Goal: Transaction & Acquisition: Purchase product/service

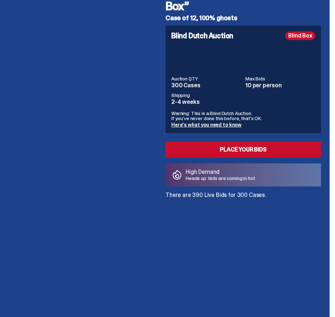
scroll to position [72, 0]
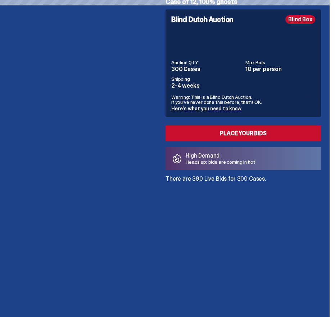
drag, startPoint x: 138, startPoint y: 70, endPoint x: 211, endPoint y: 71, distance: 73.5
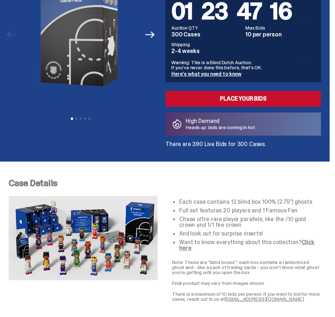
drag, startPoint x: 128, startPoint y: 80, endPoint x: 214, endPoint y: 79, distance: 86.5
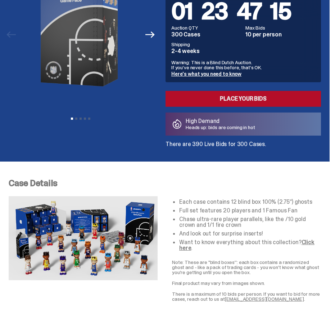
drag, startPoint x: 140, startPoint y: 102, endPoint x: 219, endPoint y: 102, distance: 78.9
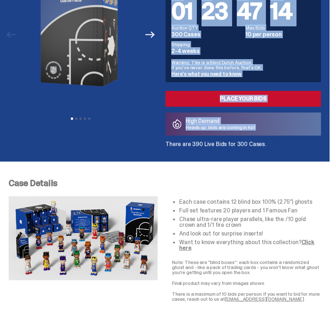
drag, startPoint x: 168, startPoint y: 154, endPoint x: 138, endPoint y: 159, distance: 30.4
click at [138, 158] on div "Previous Next View slide 1 View slide 2 View slide 3 View slide 4 View slide 5 …" at bounding box center [165, 41] width 313 height 239
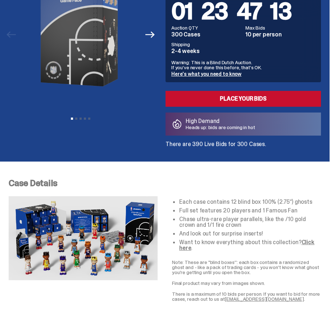
drag, startPoint x: 138, startPoint y: 159, endPoint x: 146, endPoint y: 174, distance: 17.1
click at [144, 176] on div "Case Details Each case contains 12 blind box 100% (2.75”) ghosts Full set featu…" at bounding box center [165, 239] width 330 height 157
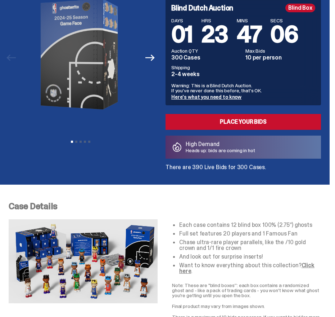
scroll to position [71, 0]
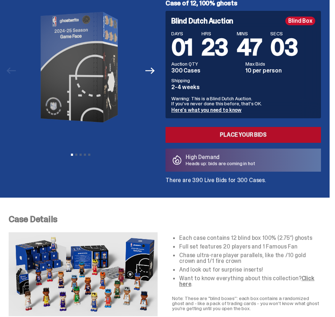
click at [249, 134] on link "Place your Bids" at bounding box center [244, 135] width 156 height 16
